Goal: Task Accomplishment & Management: Complete application form

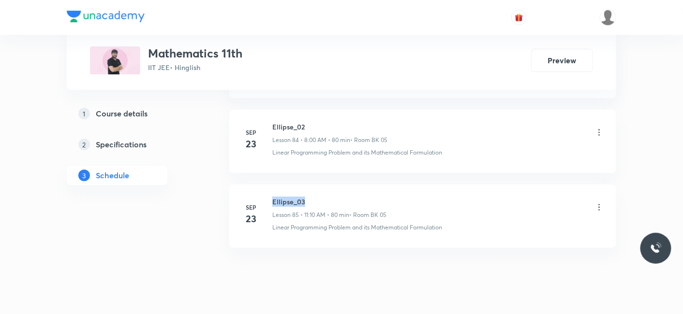
drag, startPoint x: 273, startPoint y: 177, endPoint x: 334, endPoint y: 176, distance: 61.0
click at [334, 197] on h6 "Ellipse_03" at bounding box center [329, 202] width 114 height 10
copy h6 "Ellipse_03"
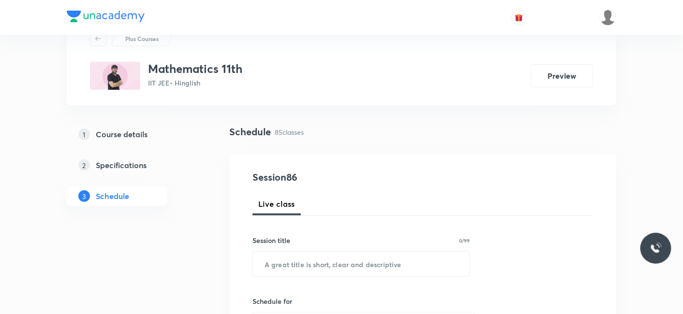
scroll to position [107, 0]
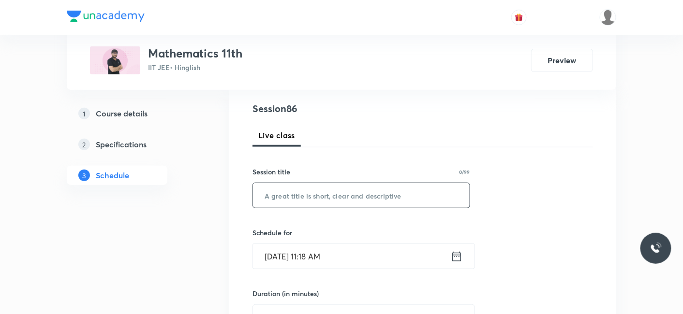
click at [320, 187] on input "text" at bounding box center [361, 195] width 217 height 25
paste input "Ellipse_03"
type input "Ellipse_04"
click at [286, 256] on input "[DATE] 11:18 AM" at bounding box center [352, 256] width 198 height 25
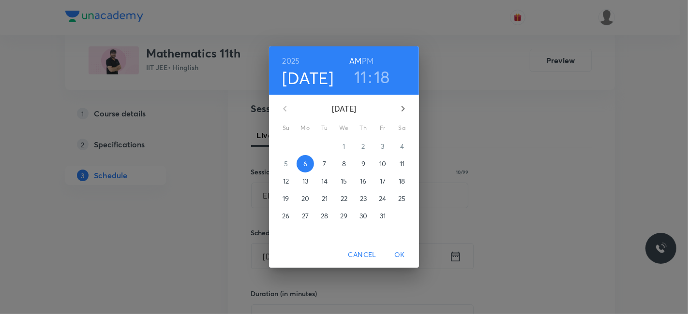
click at [380, 75] on h3 "18" at bounding box center [382, 77] width 16 height 20
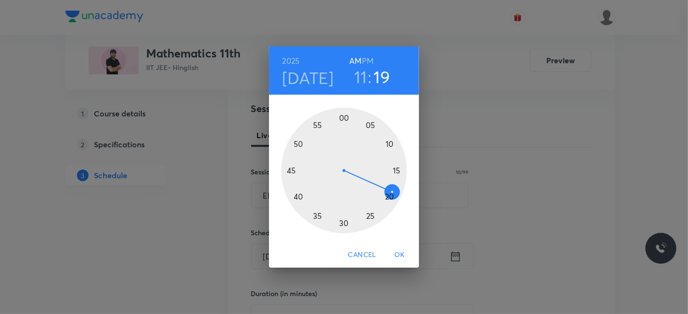
click at [396, 190] on div at bounding box center [344, 171] width 126 height 126
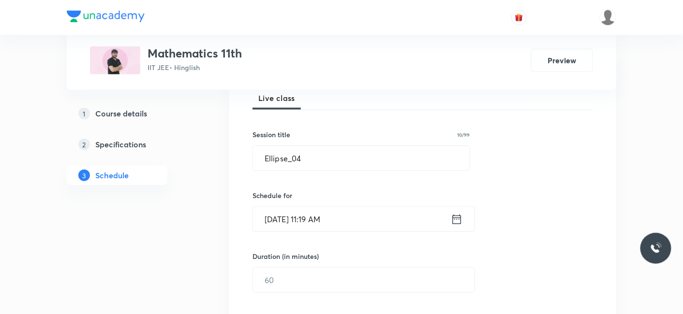
scroll to position [161, 0]
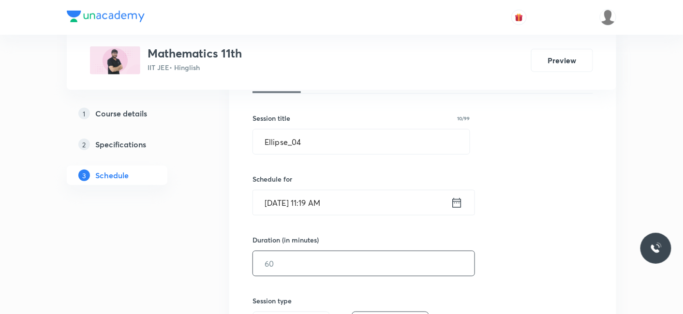
click at [290, 264] on input "text" at bounding box center [363, 263] width 221 height 25
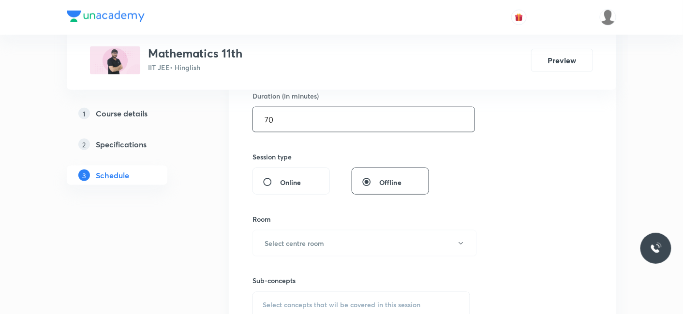
scroll to position [322, 0]
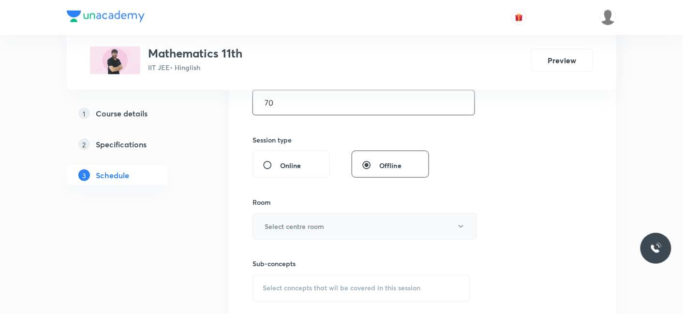
type input "70"
click at [290, 224] on h6 "Select centre room" at bounding box center [293, 226] width 59 height 10
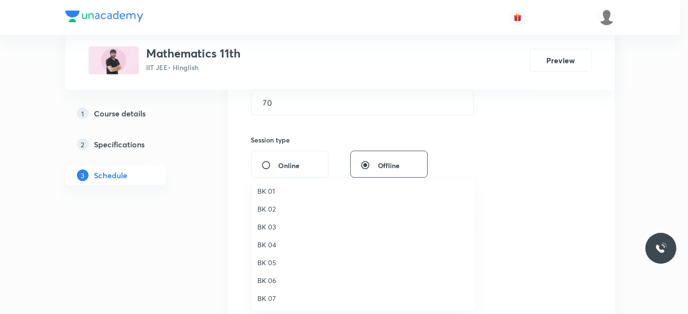
click at [273, 262] on span "BK 05" at bounding box center [363, 263] width 212 height 10
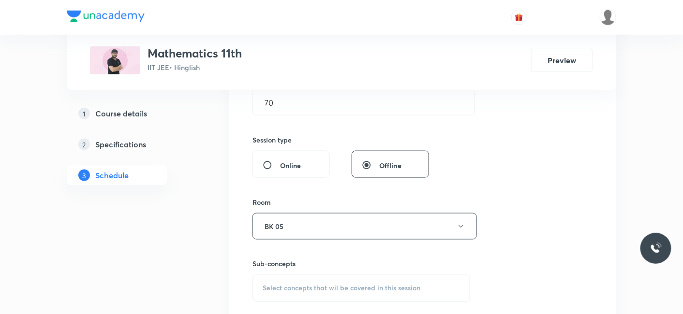
scroll to position [376, 0]
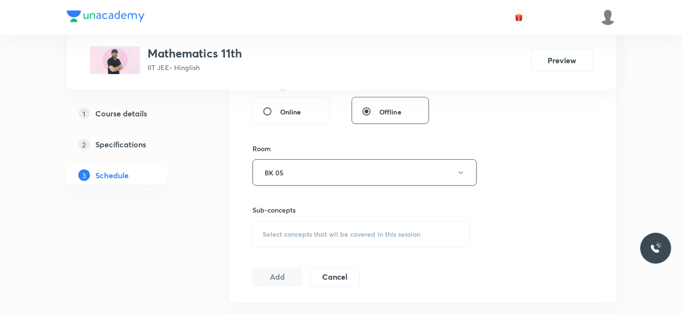
click at [265, 235] on span "Select concepts that wil be covered in this session" at bounding box center [342, 235] width 158 height 8
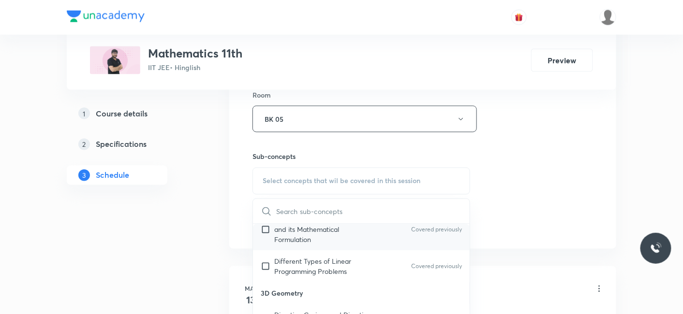
scroll to position [54, 0]
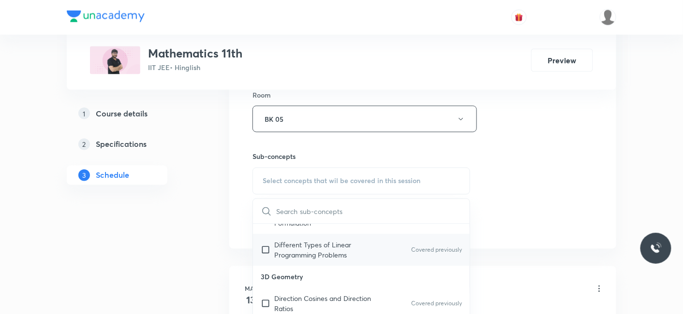
click at [282, 254] on p "Different Types of Linear Programming Problems" at bounding box center [323, 250] width 98 height 20
checkbox input "true"
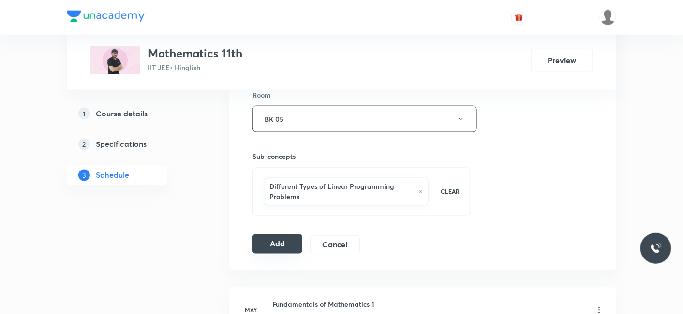
click at [284, 247] on button "Add" at bounding box center [277, 243] width 50 height 19
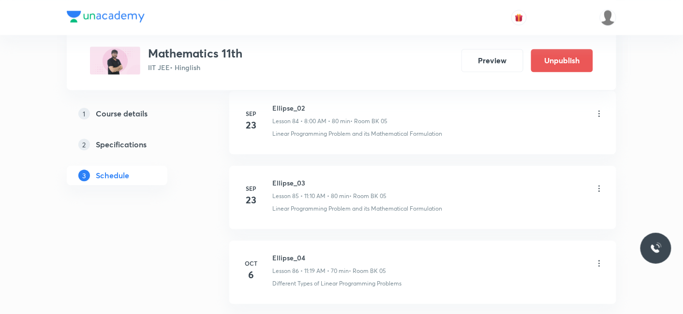
scroll to position [6277, 0]
